Goal: Use online tool/utility: Utilize a website feature to perform a specific function

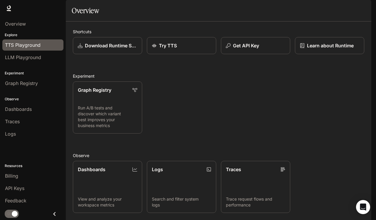
click at [23, 43] on span "TTS Playground" at bounding box center [23, 44] width 36 height 7
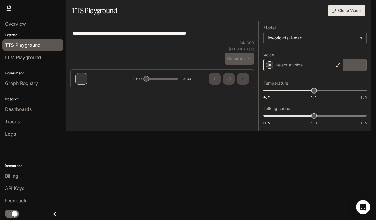
type textarea "**********"
type input "***"
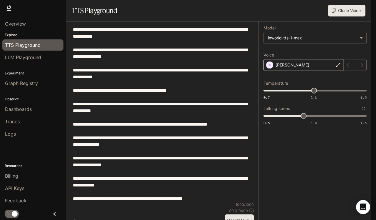
click at [301, 71] on div "[PERSON_NAME]" at bounding box center [303, 65] width 80 height 12
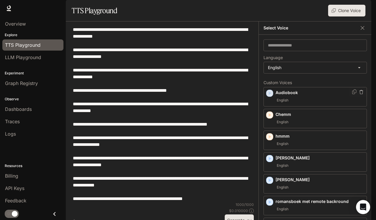
click at [267, 96] on icon "button" at bounding box center [270, 93] width 6 height 6
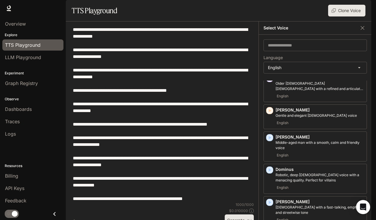
scroll to position [235, 0]
click at [269, 139] on icon "button" at bounding box center [270, 138] width 3 height 4
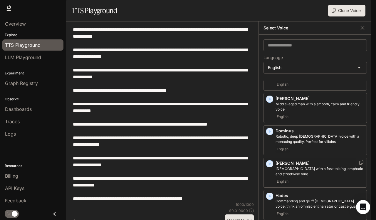
scroll to position [269, 0]
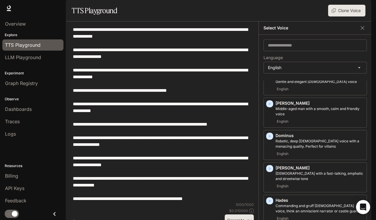
click at [159, 120] on textarea "**********" at bounding box center [160, 114] width 175 height 176
paste textarea "**********"
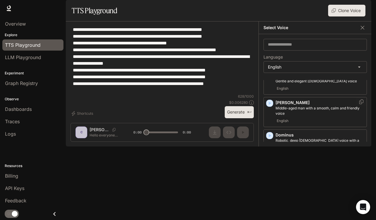
type textarea "**********"
click at [300, 116] on p "Middle-aged man with a smooth, calm and friendly voice" at bounding box center [320, 110] width 89 height 11
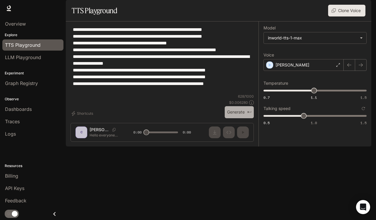
click at [244, 118] on button "Generate ⌘⏎" at bounding box center [239, 112] width 29 height 12
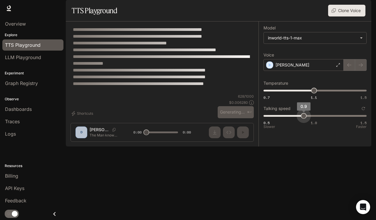
type input "*"
drag, startPoint x: 303, startPoint y: 131, endPoint x: 311, endPoint y: 132, distance: 8.4
click at [311, 119] on span "1" at bounding box center [314, 116] width 6 height 6
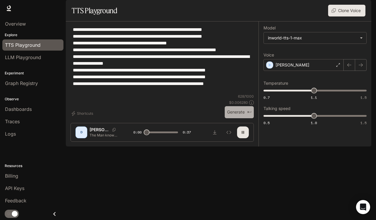
click at [238, 118] on button "Generate ⌘⏎" at bounding box center [239, 112] width 29 height 12
type input "***"
drag, startPoint x: 315, startPoint y: 130, endPoint x: 304, endPoint y: 132, distance: 10.6
click at [304, 119] on span "0.9" at bounding box center [304, 116] width 6 height 6
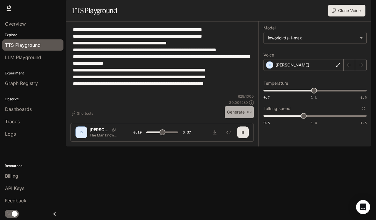
click at [243, 118] on button "Generate ⌘⏎" at bounding box center [239, 112] width 29 height 12
click at [215, 135] on icon "Download audio" at bounding box center [214, 132] width 5 height 5
click at [317, 71] on div "[PERSON_NAME]" at bounding box center [303, 65] width 80 height 12
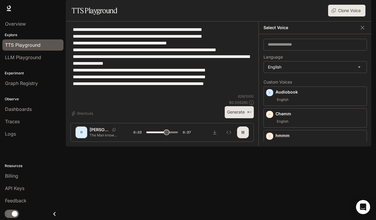
click at [242, 138] on button "button" at bounding box center [243, 132] width 12 height 12
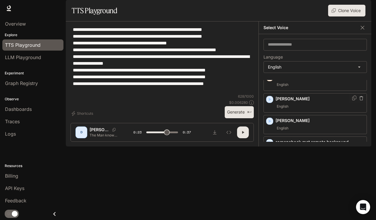
scroll to position [97, 0]
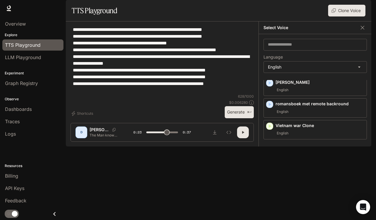
click at [241, 135] on icon "button" at bounding box center [243, 132] width 5 height 5
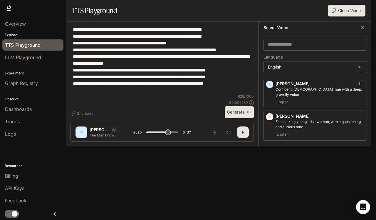
scroll to position [515, 0]
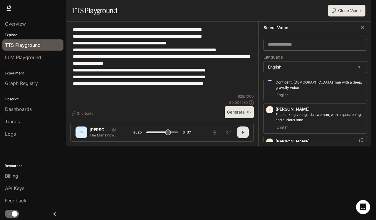
click at [270, 144] on icon "button" at bounding box center [270, 142] width 3 height 4
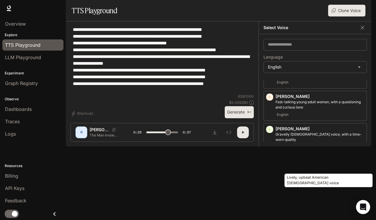
scroll to position [528, 0]
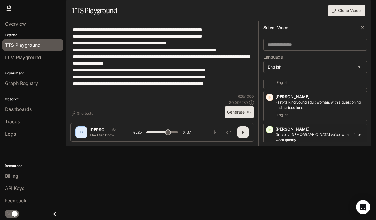
click at [269, 162] on icon "button" at bounding box center [270, 162] width 3 height 4
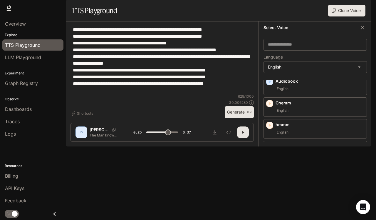
scroll to position [15, 0]
click at [270, 123] on icon "button" at bounding box center [270, 122] width 3 height 4
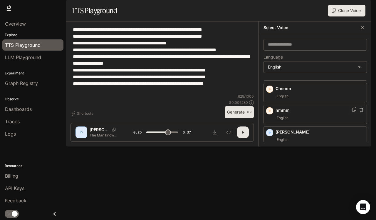
scroll to position [35, 0]
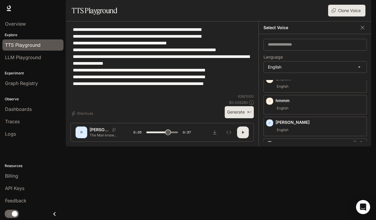
click at [269, 146] on icon "button" at bounding box center [270, 145] width 3 height 4
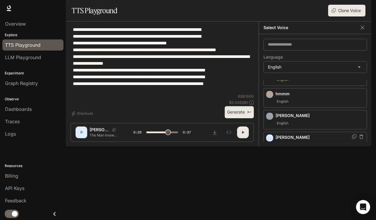
scroll to position [43, 0]
type input "****"
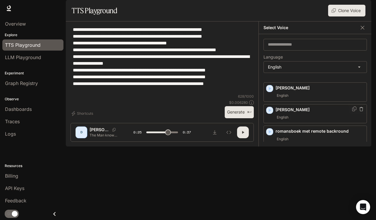
scroll to position [70, 0]
